Goal: Task Accomplishment & Management: Complete application form

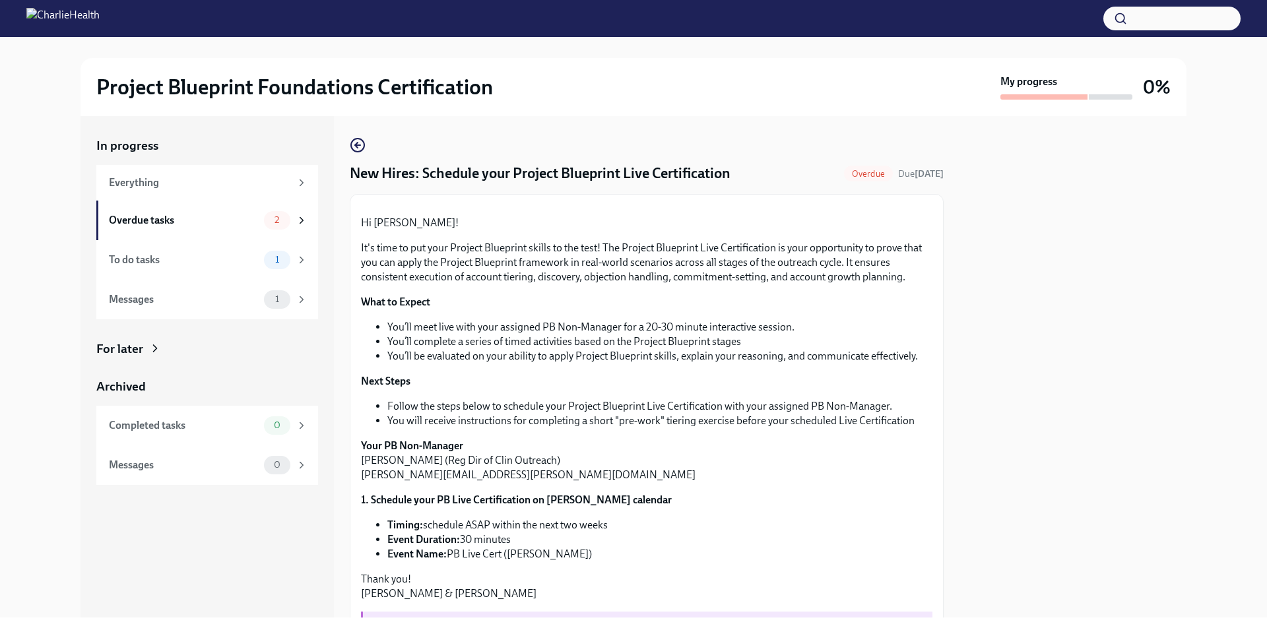
scroll to position [313, 0]
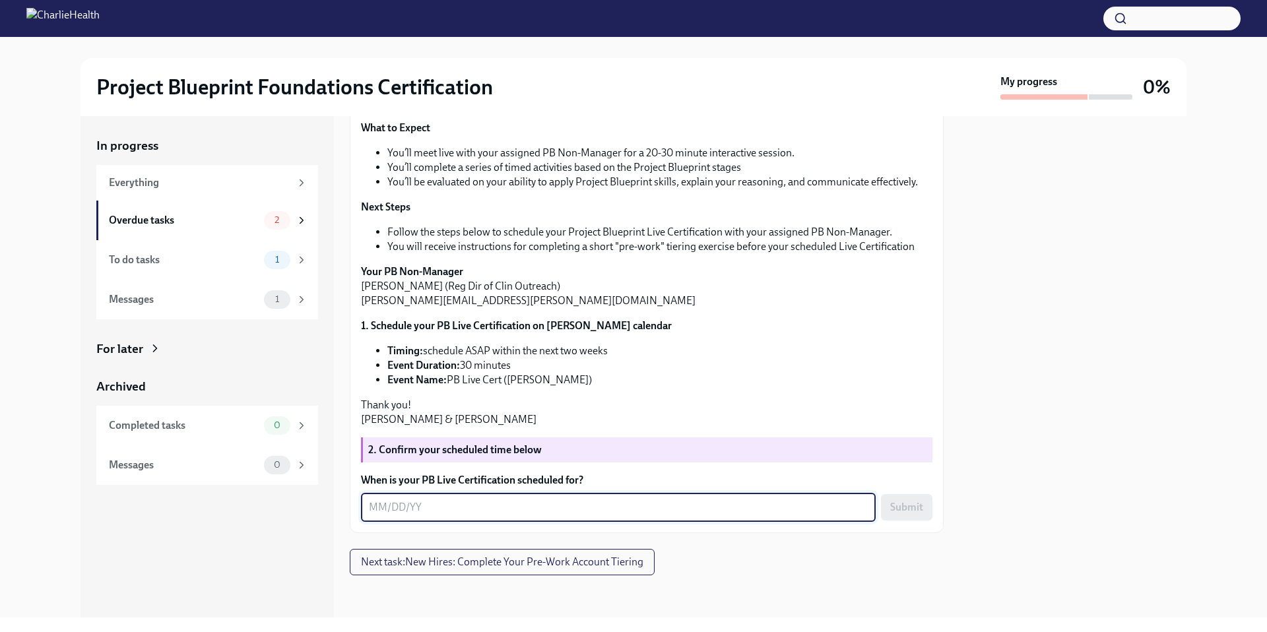
click at [426, 509] on textarea "When is your PB Live Certification scheduled for?" at bounding box center [618, 507] width 499 height 16
type textarea "9"
type textarea "[DATE]"
click at [910, 507] on span "Submit" at bounding box center [906, 507] width 33 height 13
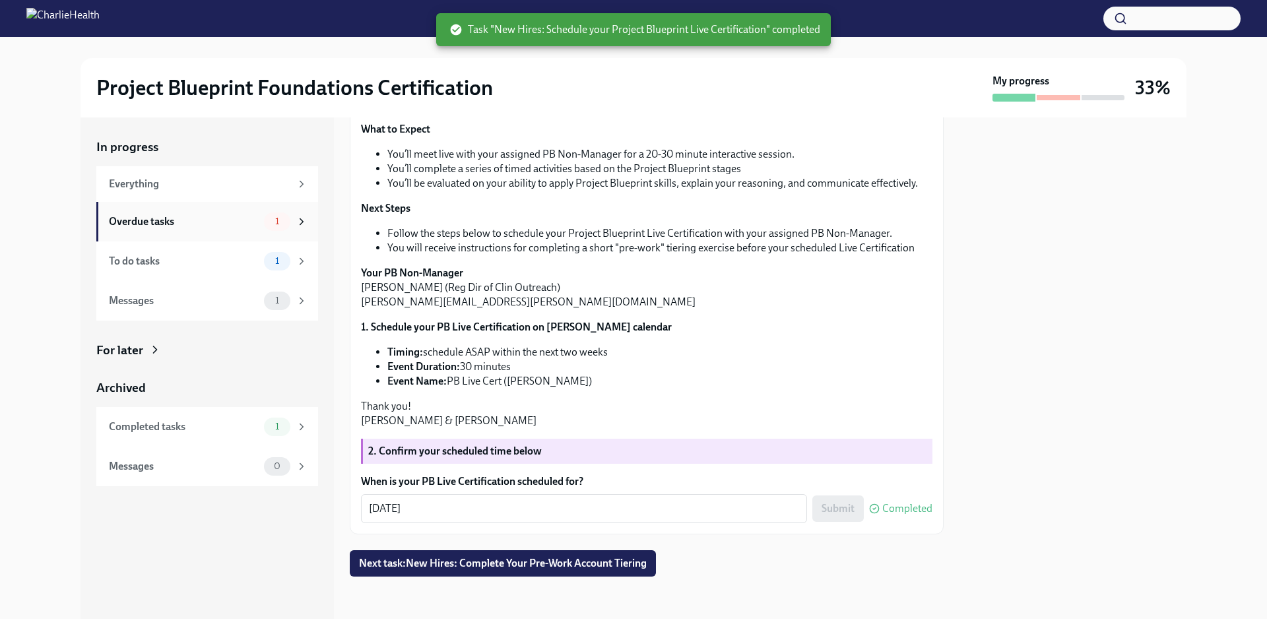
click at [287, 224] on div "1" at bounding box center [277, 221] width 26 height 18
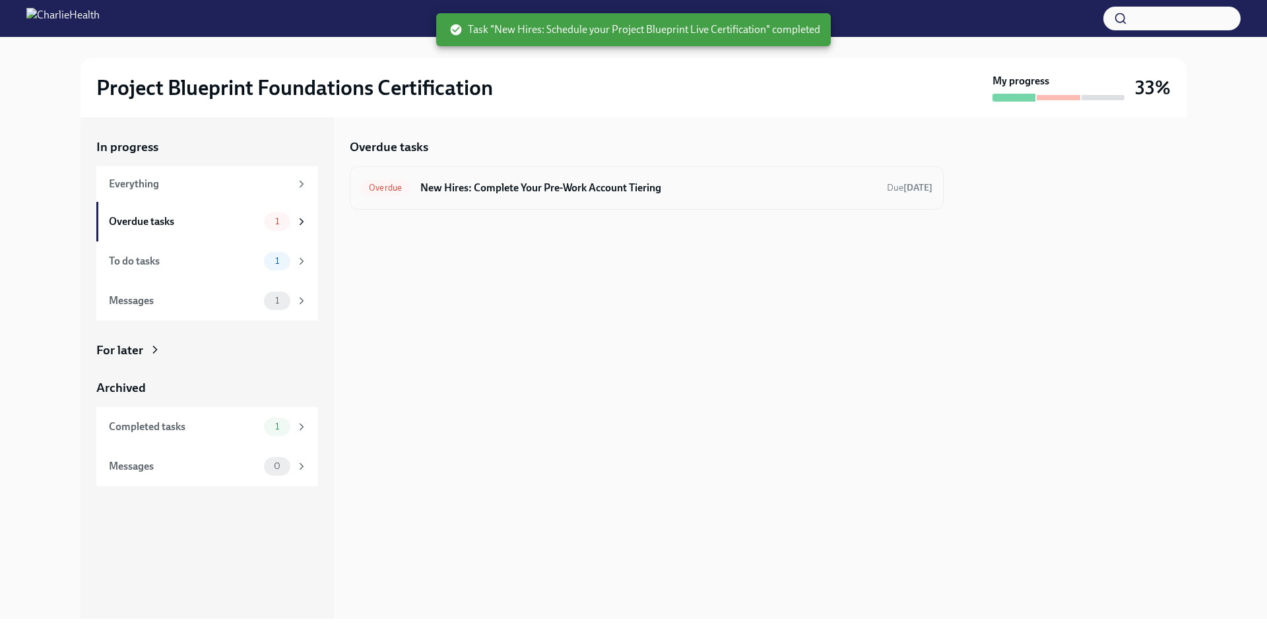
click at [567, 189] on h6 "New Hires: Complete Your Pre-Work Account Tiering" at bounding box center [648, 188] width 456 height 15
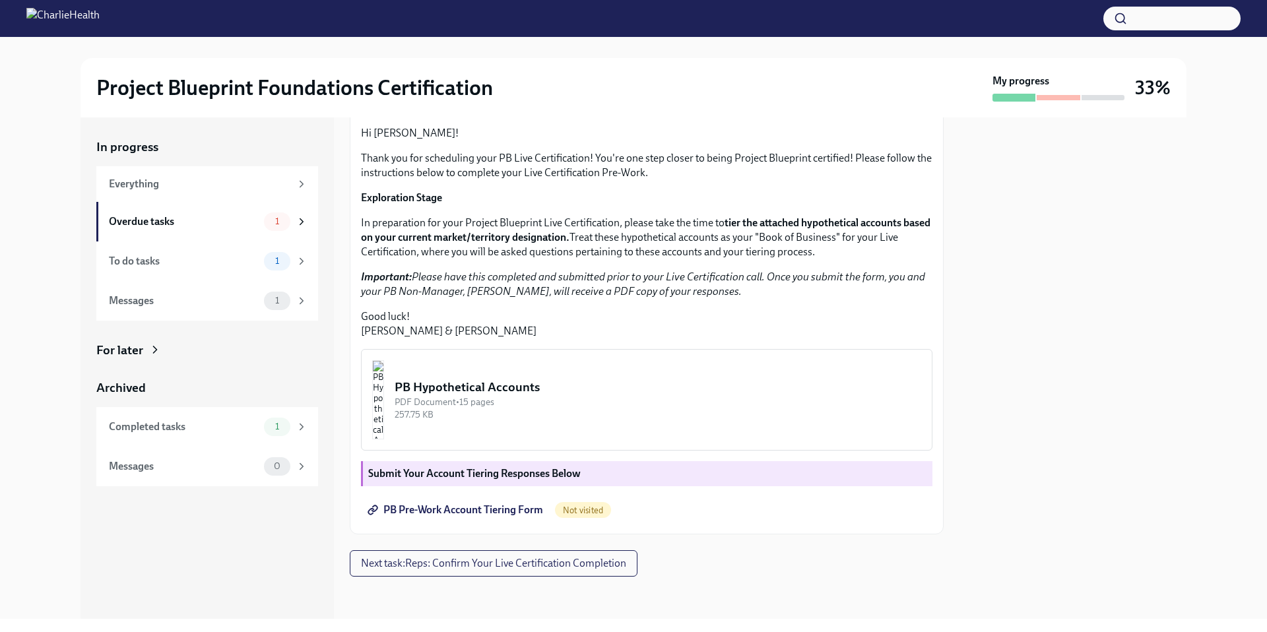
scroll to position [230, 0]
click at [472, 511] on span "PB Pre-Work Account Tiering Form" at bounding box center [456, 509] width 173 height 13
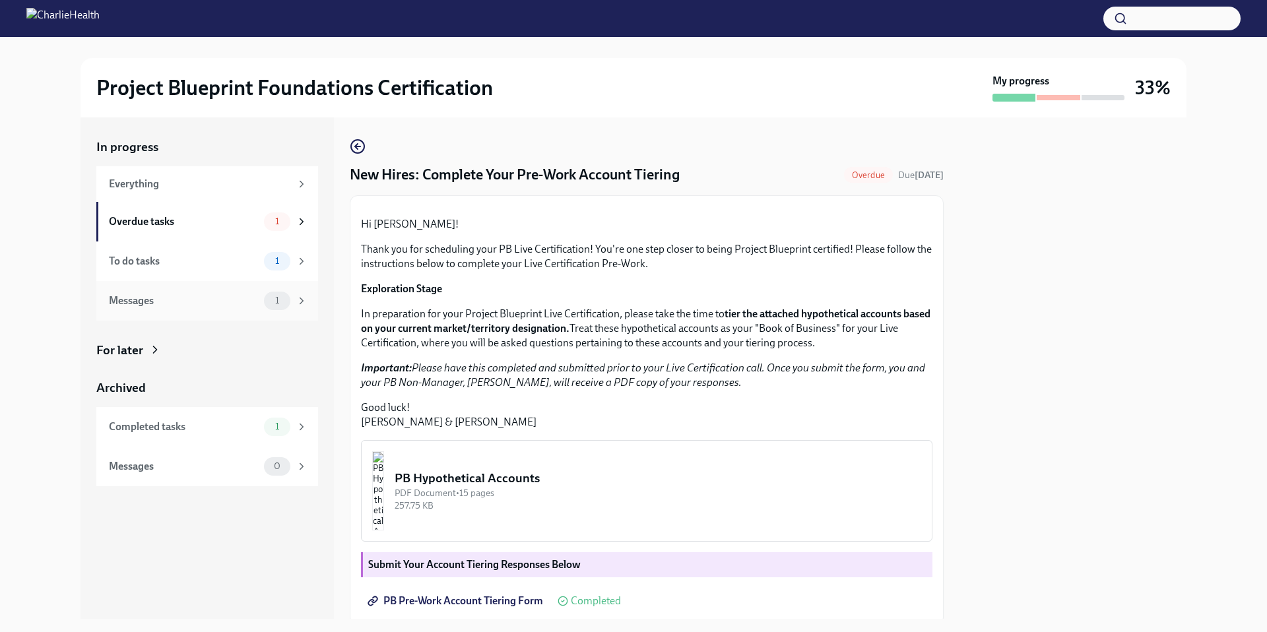
click at [262, 304] on div "Messages 1" at bounding box center [208, 301] width 199 height 18
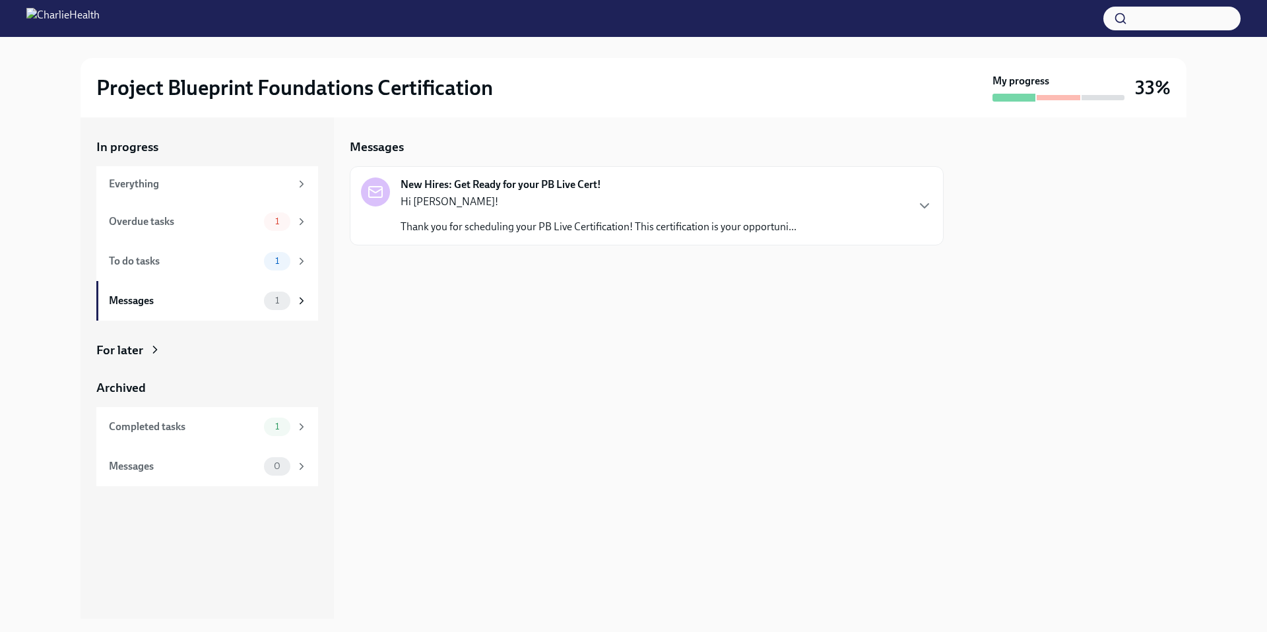
click at [431, 223] on p "Thank you for scheduling your PB Live Certification! This certification is your…" at bounding box center [598, 227] width 396 height 15
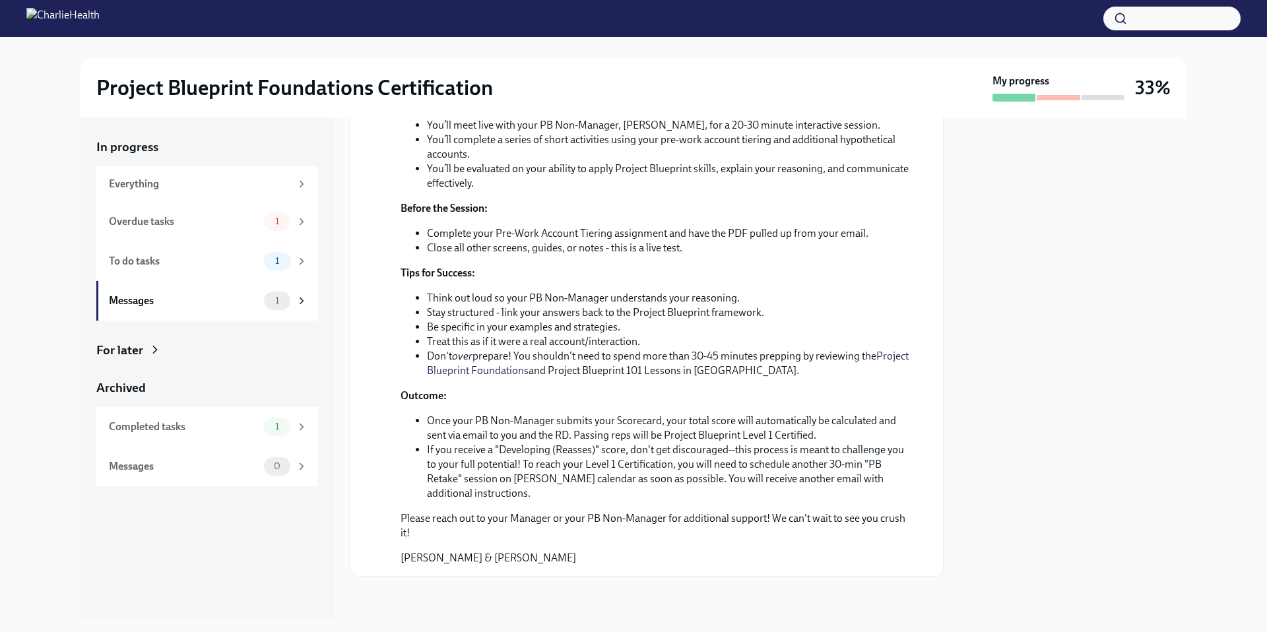
scroll to position [359, 0]
click at [267, 222] on span "1" at bounding box center [277, 221] width 20 height 10
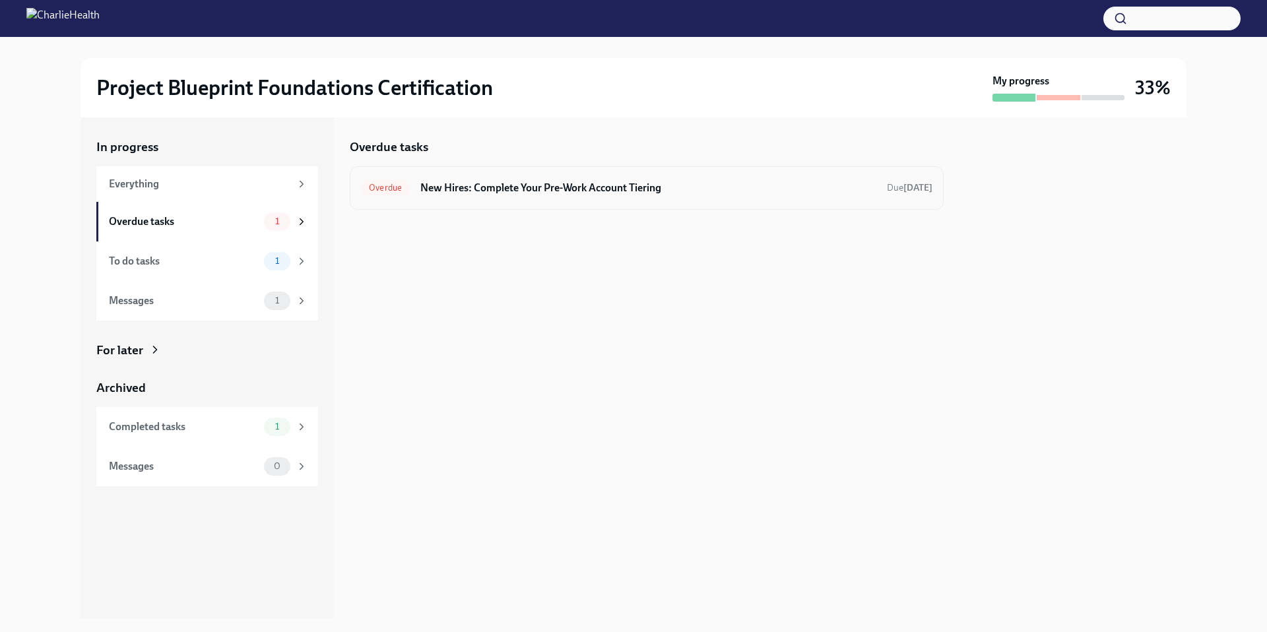
click at [463, 189] on h6 "New Hires: Complete Your Pre-Work Account Tiering" at bounding box center [648, 188] width 456 height 15
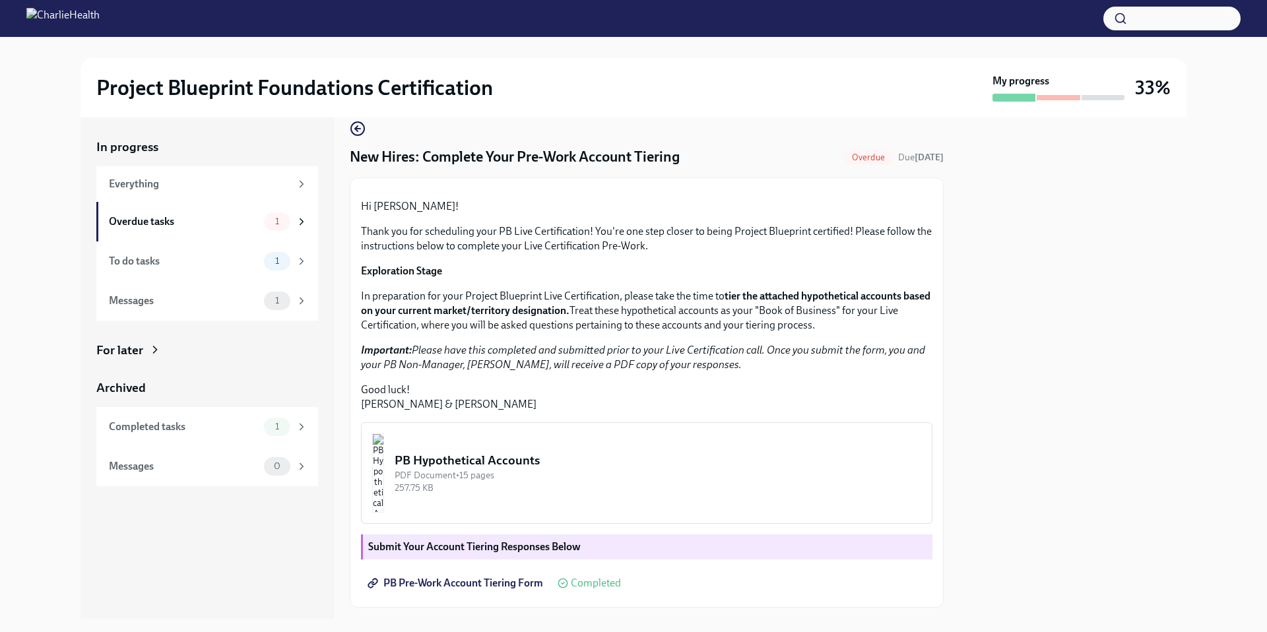
scroll to position [230, 0]
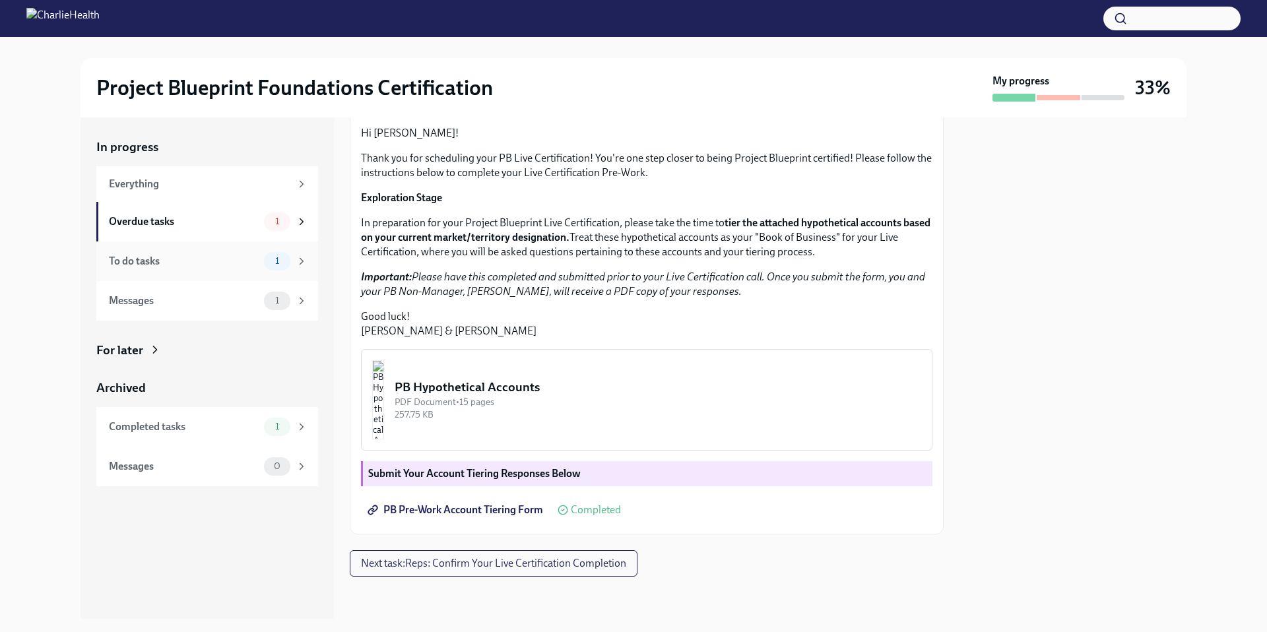
click at [236, 256] on div "To do tasks" at bounding box center [184, 261] width 150 height 15
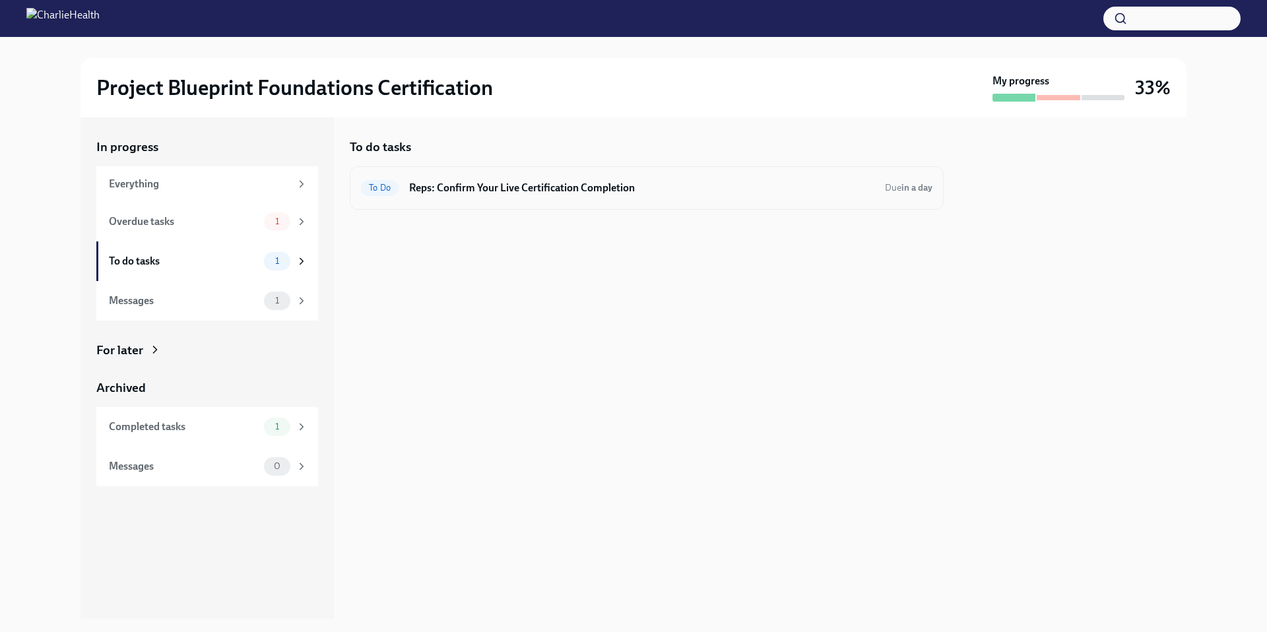
click at [488, 192] on h6 "Reps: Confirm Your Live Certification Completion" at bounding box center [641, 188] width 465 height 15
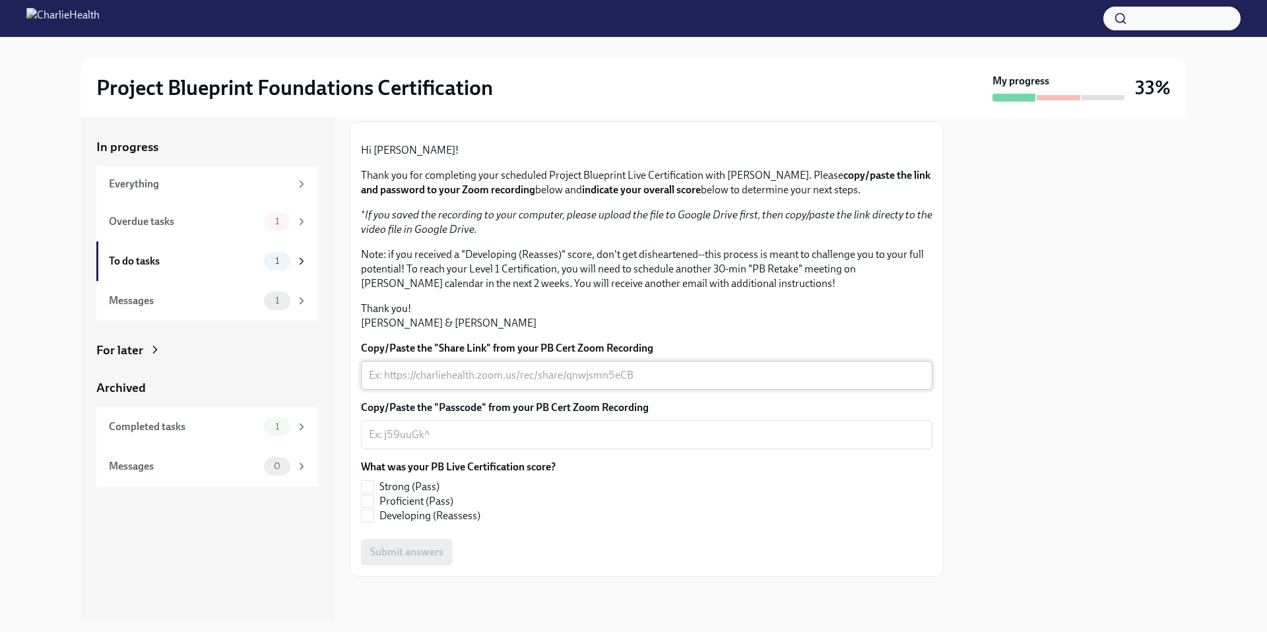
scroll to position [151, 0]
click at [201, 311] on div "Messages 1" at bounding box center [207, 301] width 222 height 40
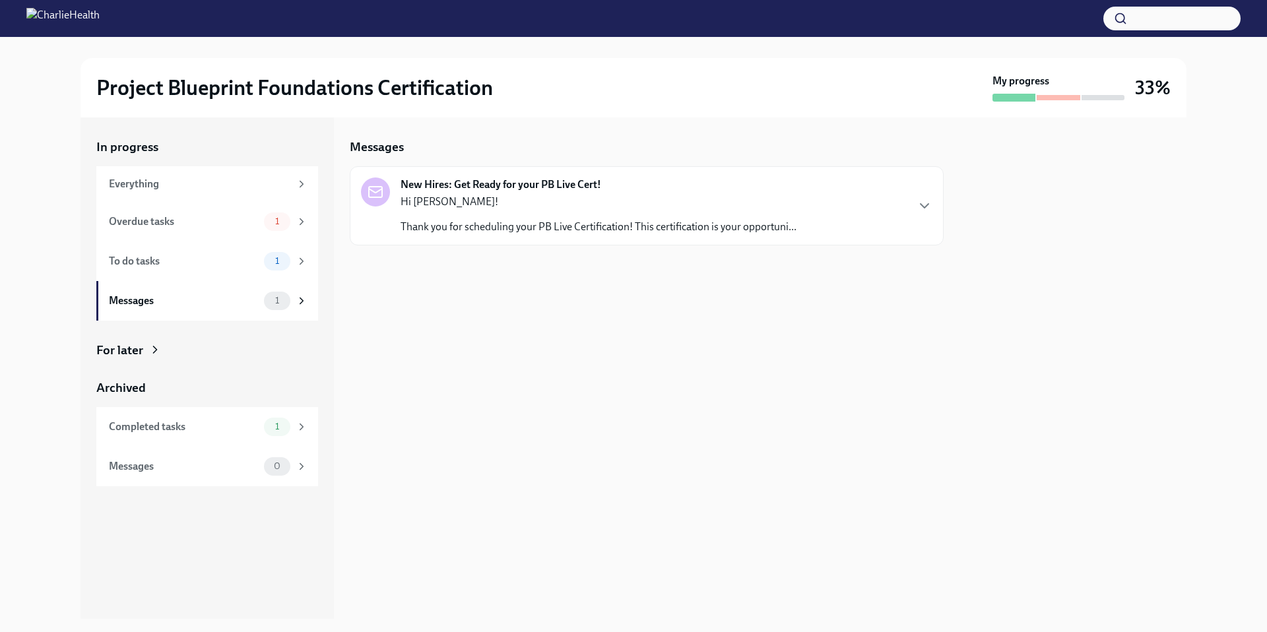
click at [494, 204] on p "Hi [PERSON_NAME]!" at bounding box center [598, 202] width 396 height 15
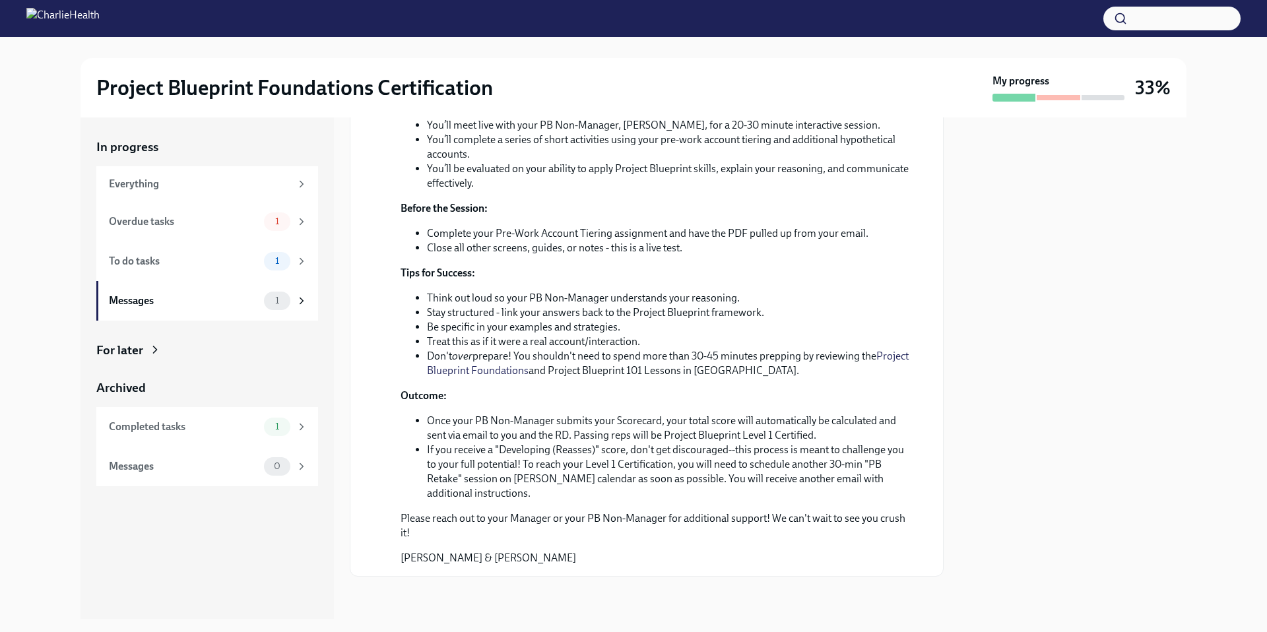
scroll to position [359, 0]
